Goal: Task Accomplishment & Management: Use online tool/utility

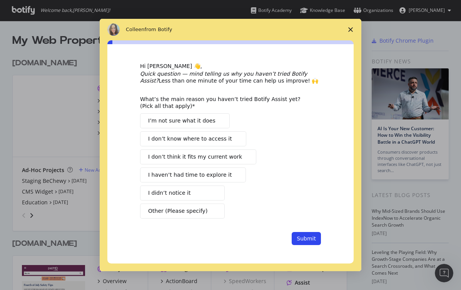
scroll to position [290, 461]
click at [348, 30] on span "Close survey" at bounding box center [351, 30] width 22 height 22
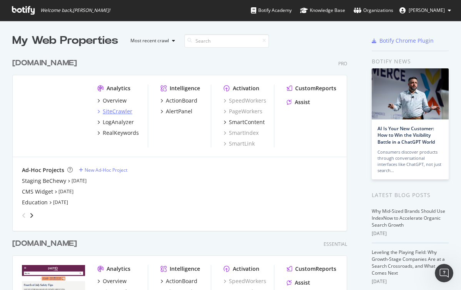
click at [117, 112] on div "SiteCrawler" at bounding box center [118, 112] width 30 height 8
